Goal: Task Accomplishment & Management: Use online tool/utility

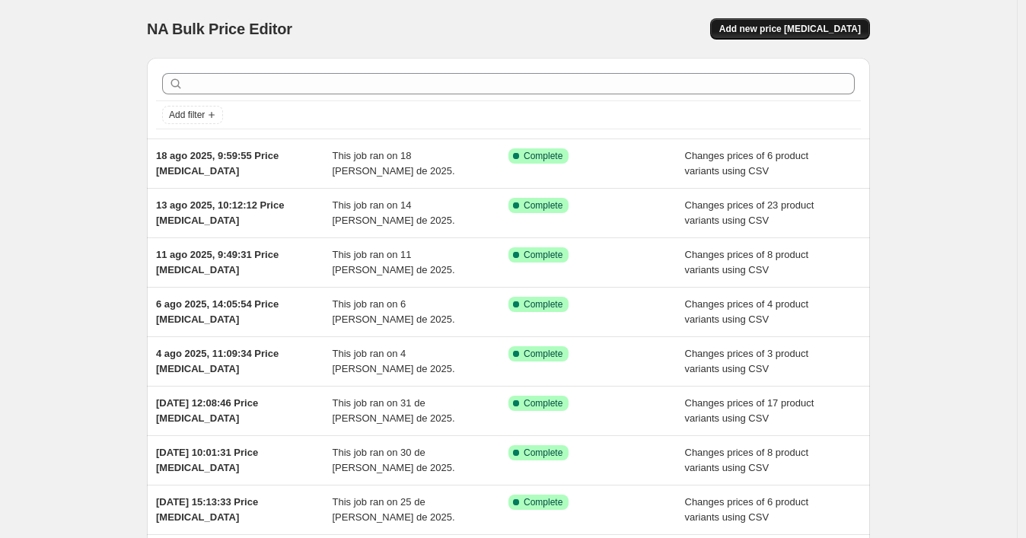
click at [757, 30] on span "Add new price [MEDICAL_DATA]" at bounding box center [790, 29] width 142 height 12
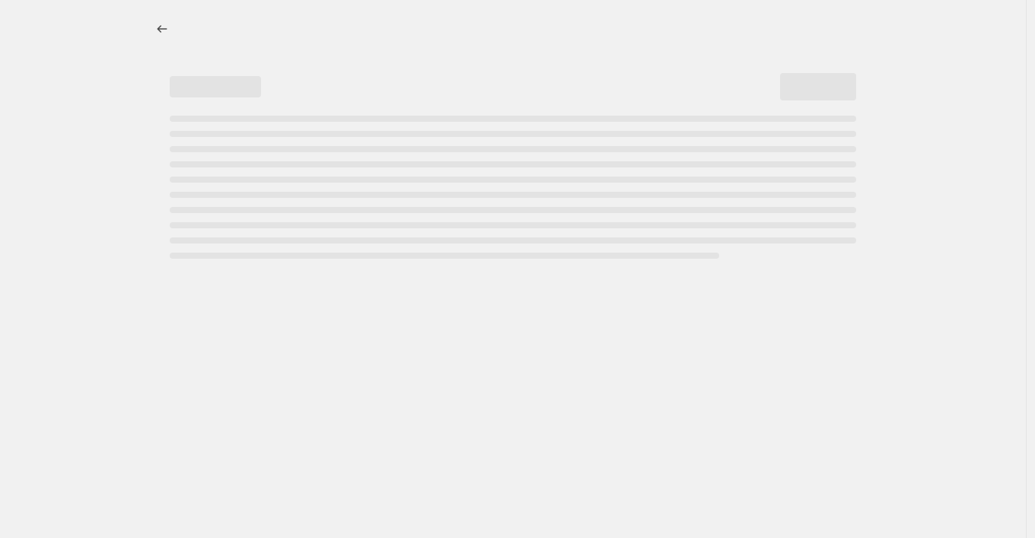
select select "percentage"
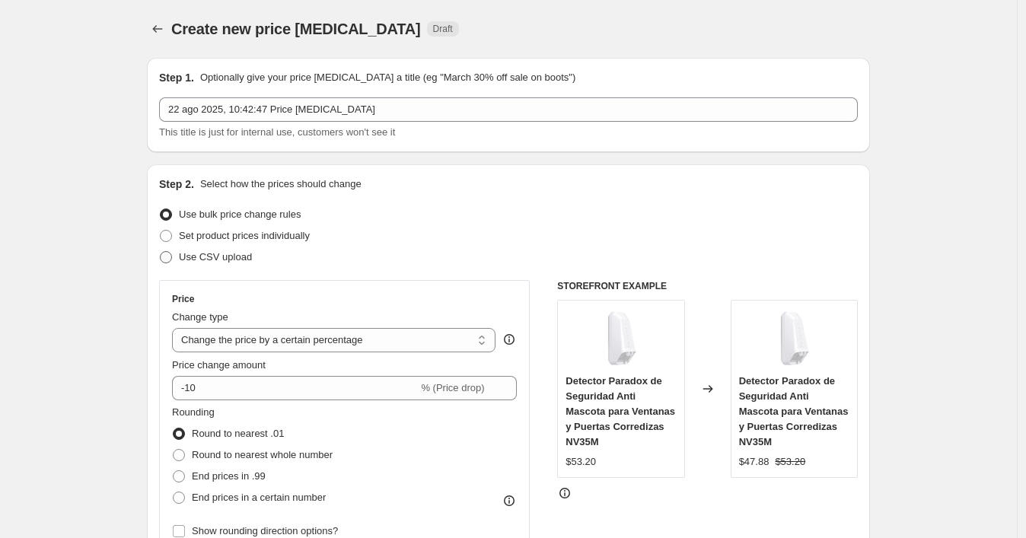
click at [241, 256] on span "Use CSV upload" at bounding box center [215, 256] width 73 height 11
click at [161, 252] on input "Use CSV upload" at bounding box center [160, 251] width 1 height 1
radio input "true"
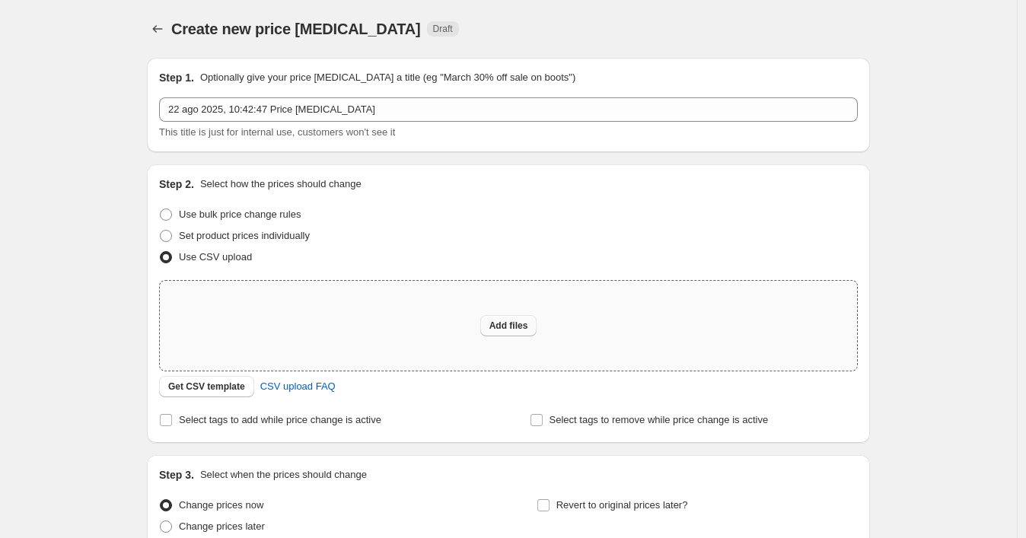
click at [498, 329] on span "Add files" at bounding box center [509, 326] width 39 height 12
type input "C:\fakepath\p3.csv"
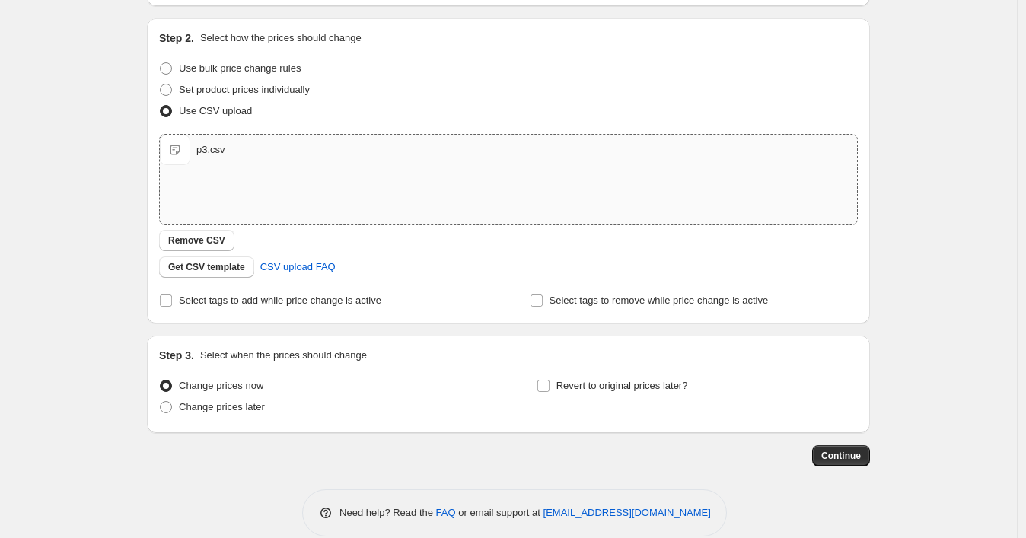
scroll to position [166, 0]
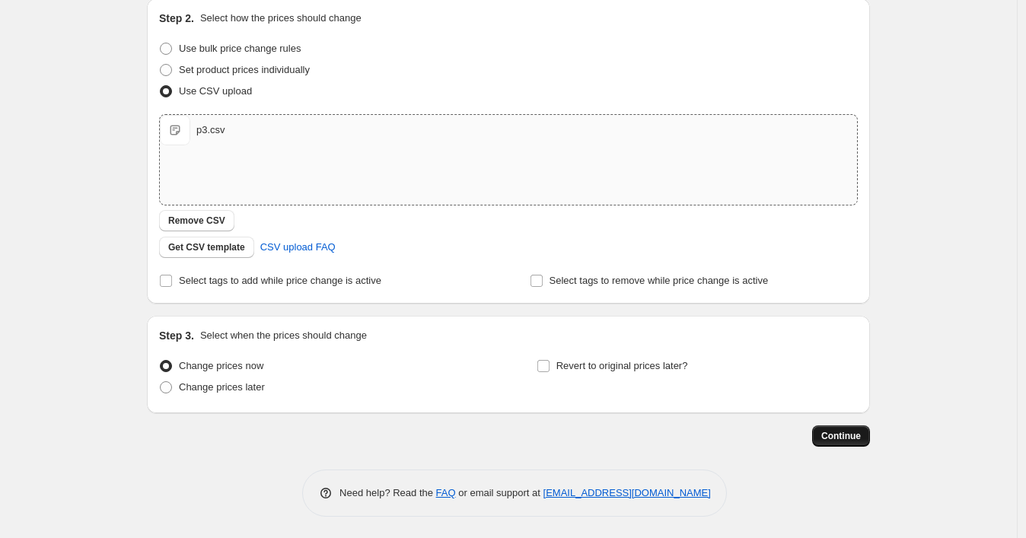
click at [851, 434] on span "Continue" at bounding box center [841, 436] width 40 height 12
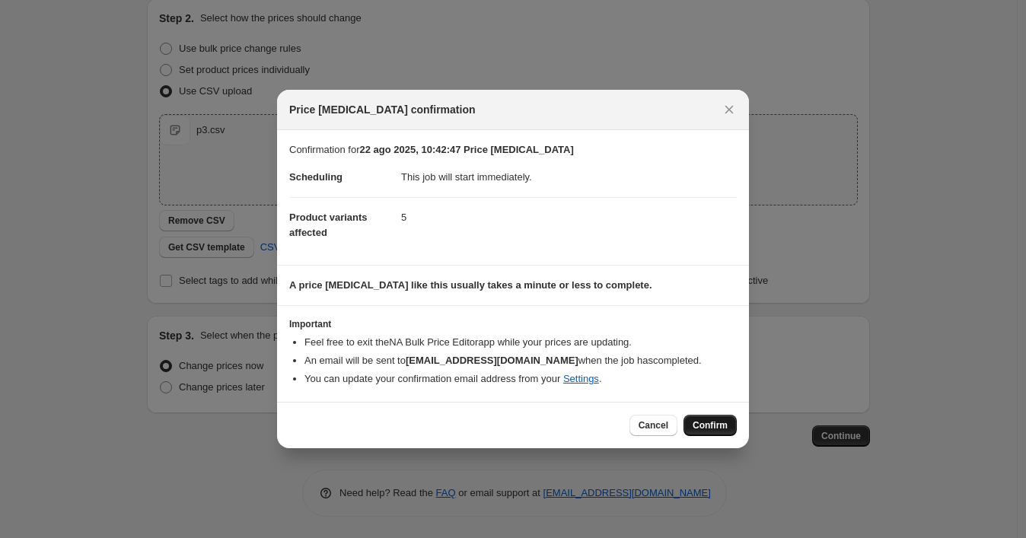
click at [699, 425] on span "Confirm" at bounding box center [710, 425] width 35 height 12
